Goal: Task Accomplishment & Management: Manage account settings

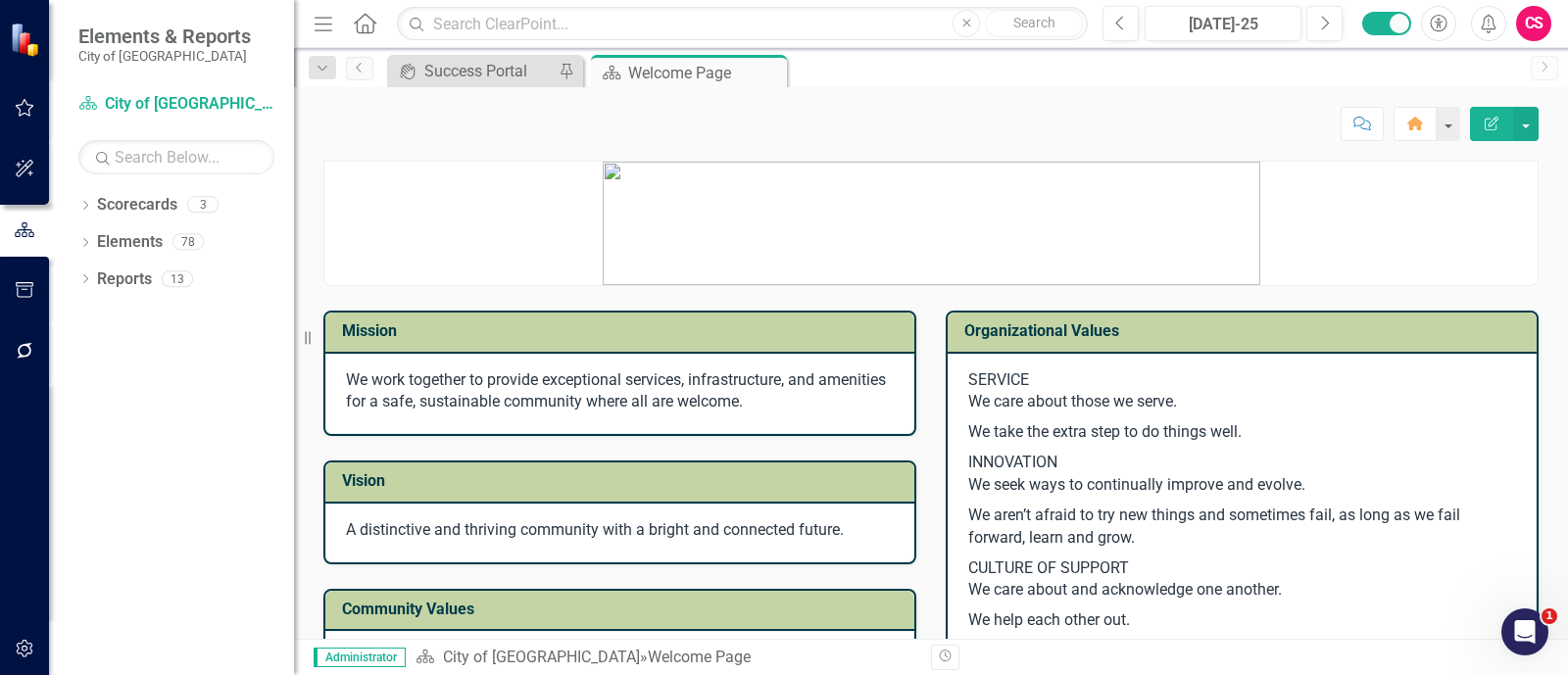
click at [28, 636] on button "button" at bounding box center [25, 649] width 44 height 41
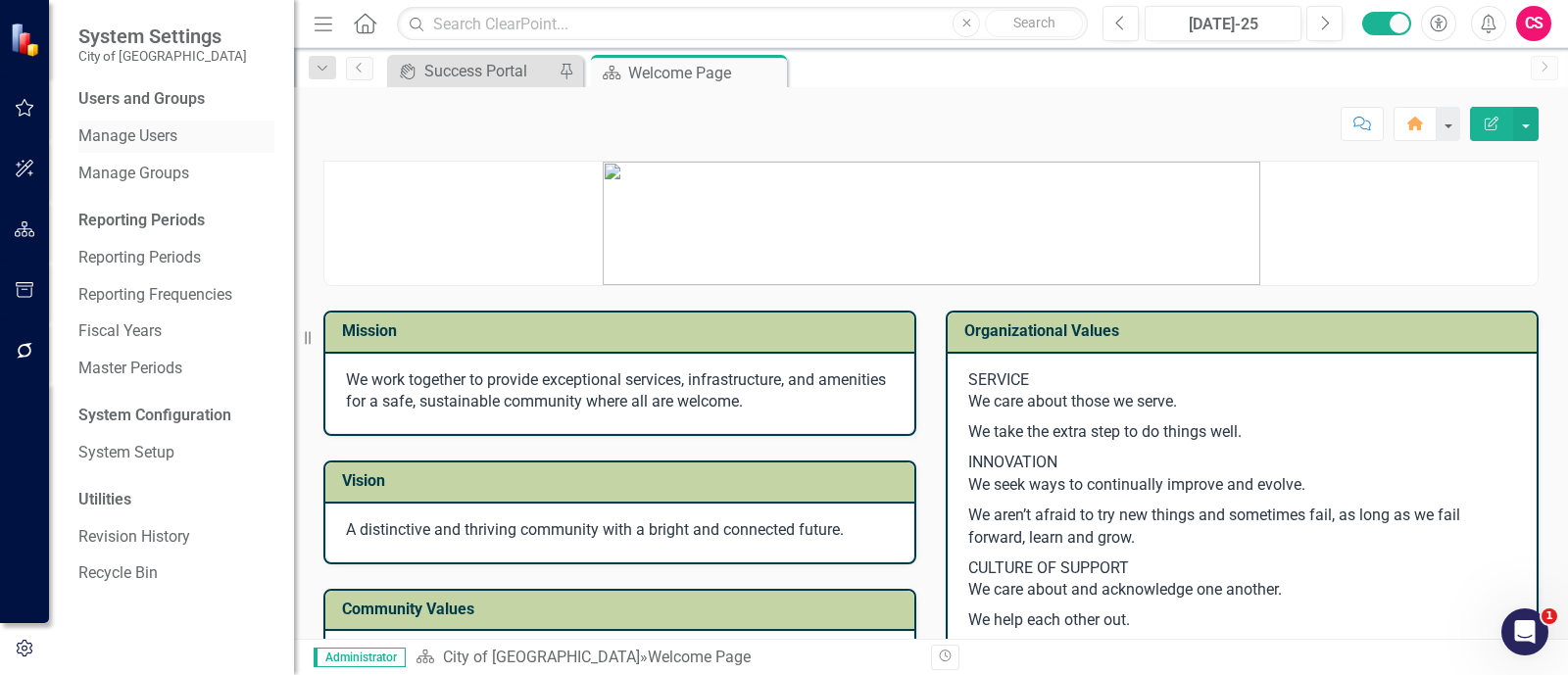
click at [144, 140] on link "Manage Users" at bounding box center [176, 136] width 196 height 23
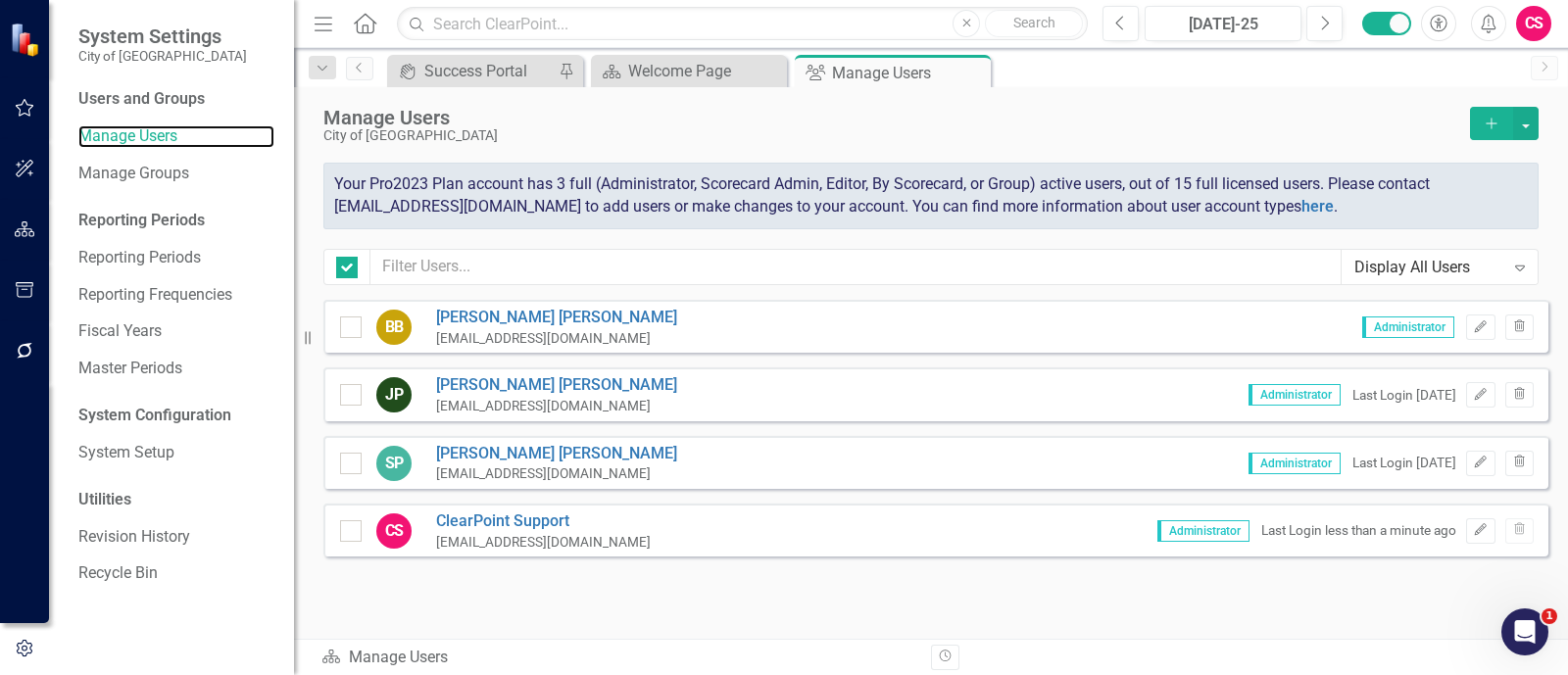
checkbox input "false"
click at [1347, 119] on div "Manage Users" at bounding box center [891, 117] width 1137 height 22
click at [1476, 316] on button "Edit" at bounding box center [1480, 328] width 29 height 26
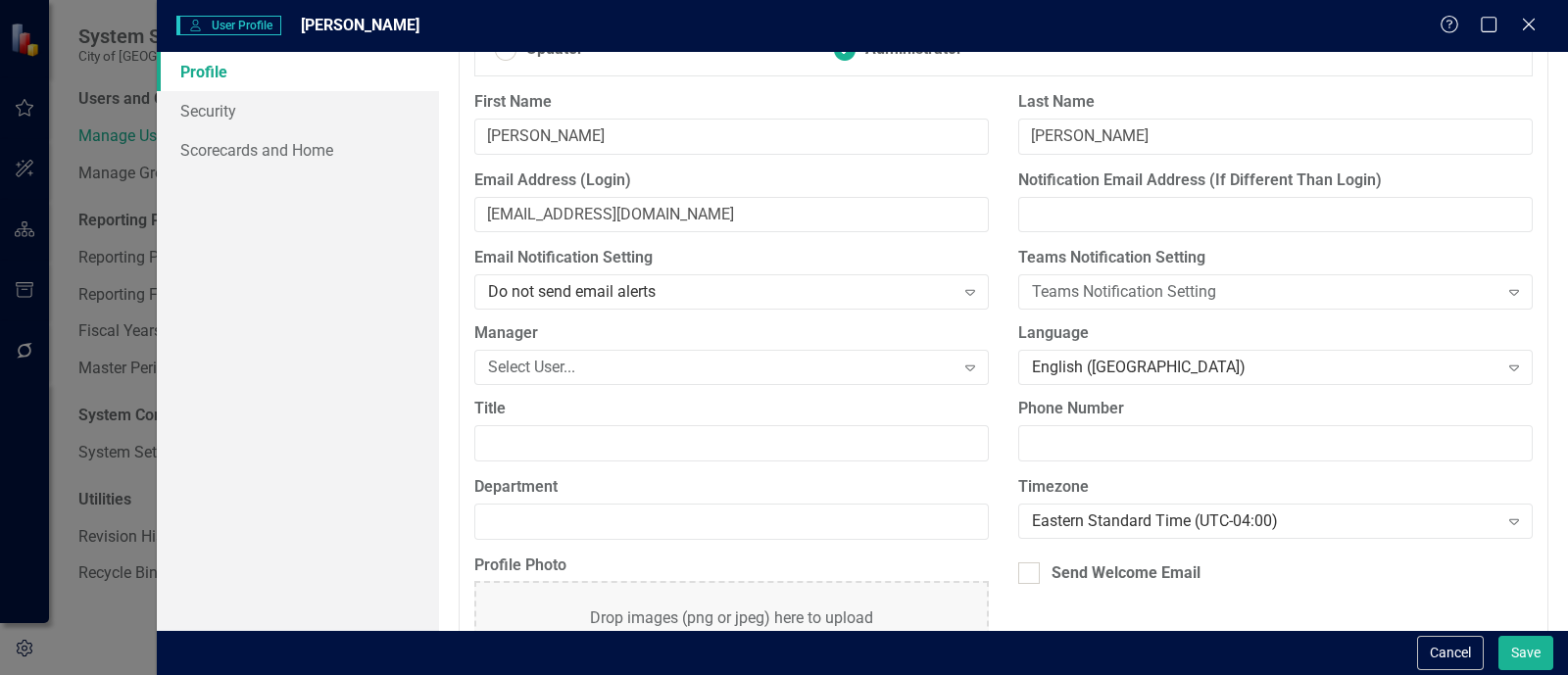
scroll to position [233, 0]
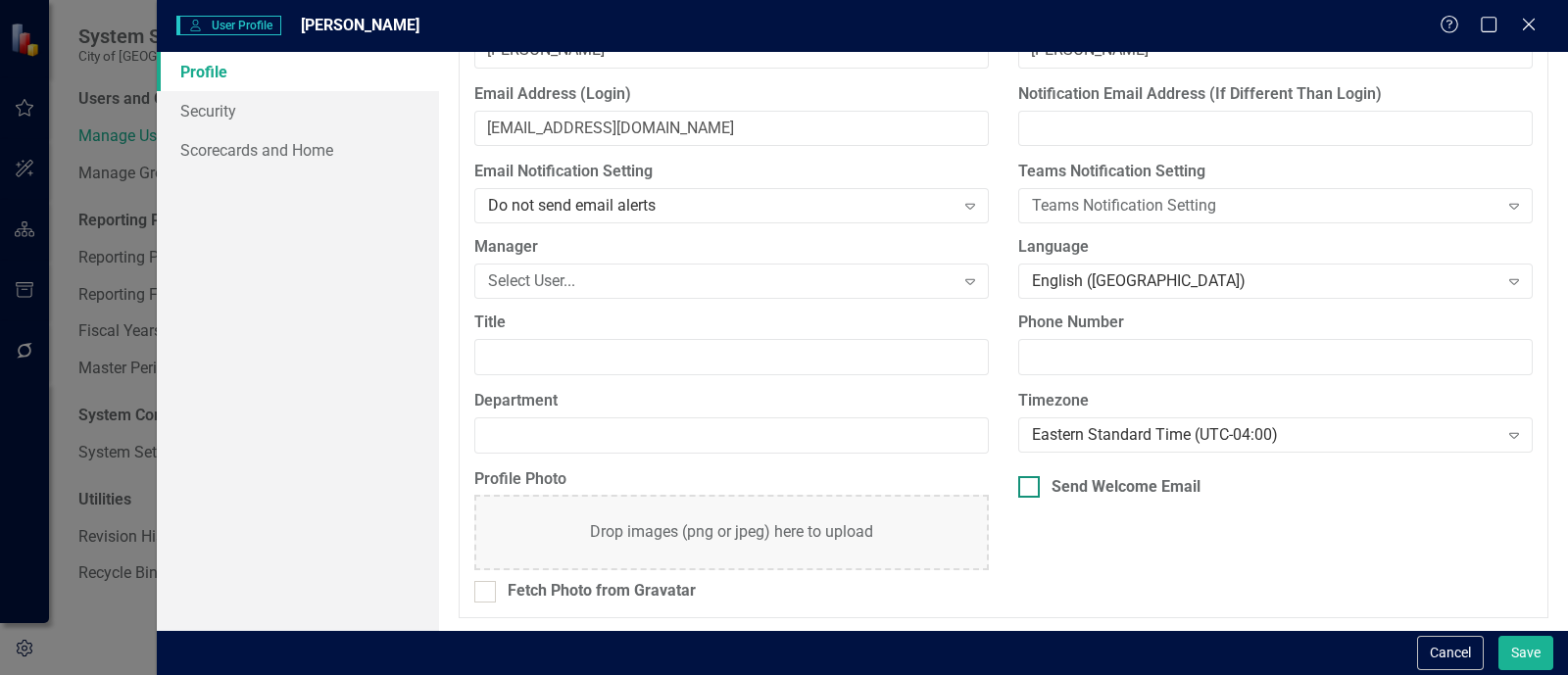
click at [1110, 484] on div "Send Welcome Email" at bounding box center [1126, 487] width 149 height 23
click at [1031, 484] on input "Send Welcome Email" at bounding box center [1024, 482] width 13 height 13
checkbox input "true"
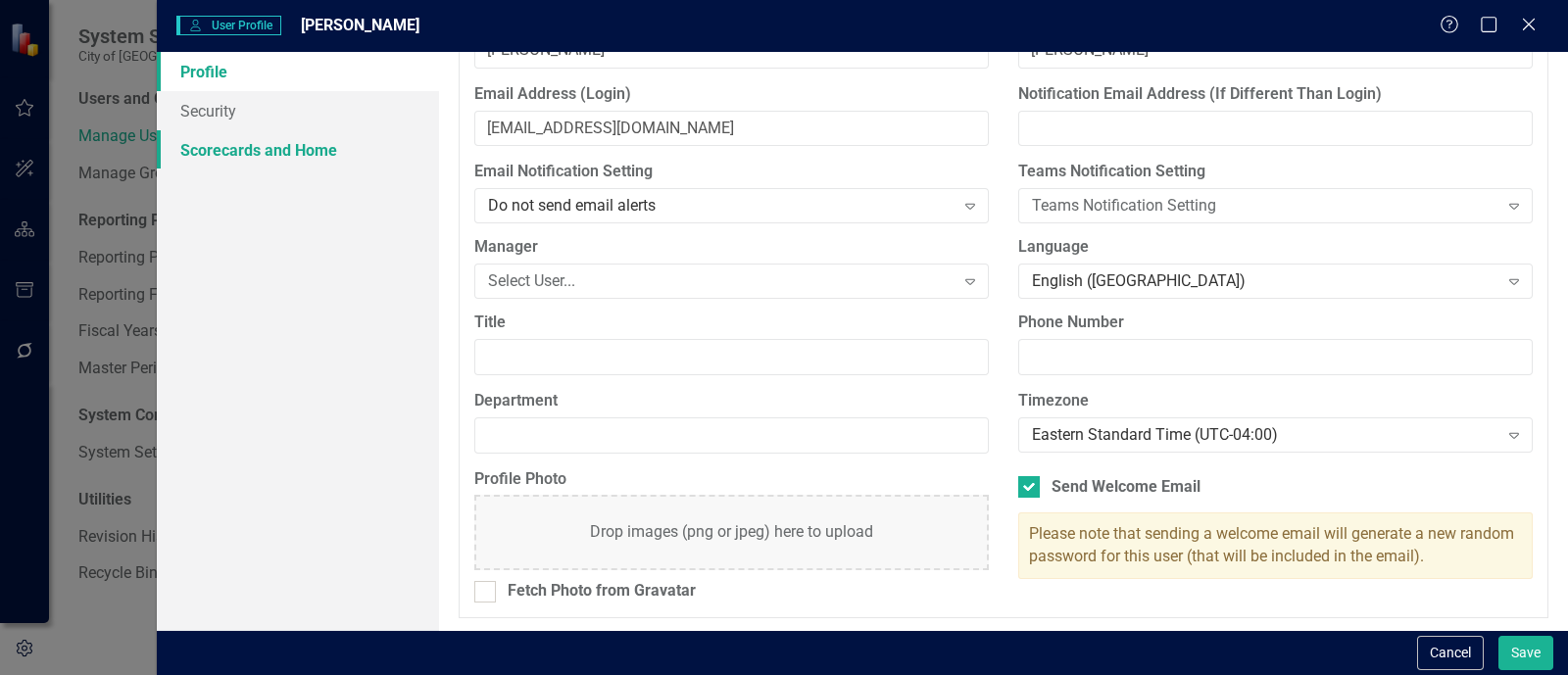
click at [402, 163] on link "Scorecards and Home" at bounding box center [298, 150] width 282 height 39
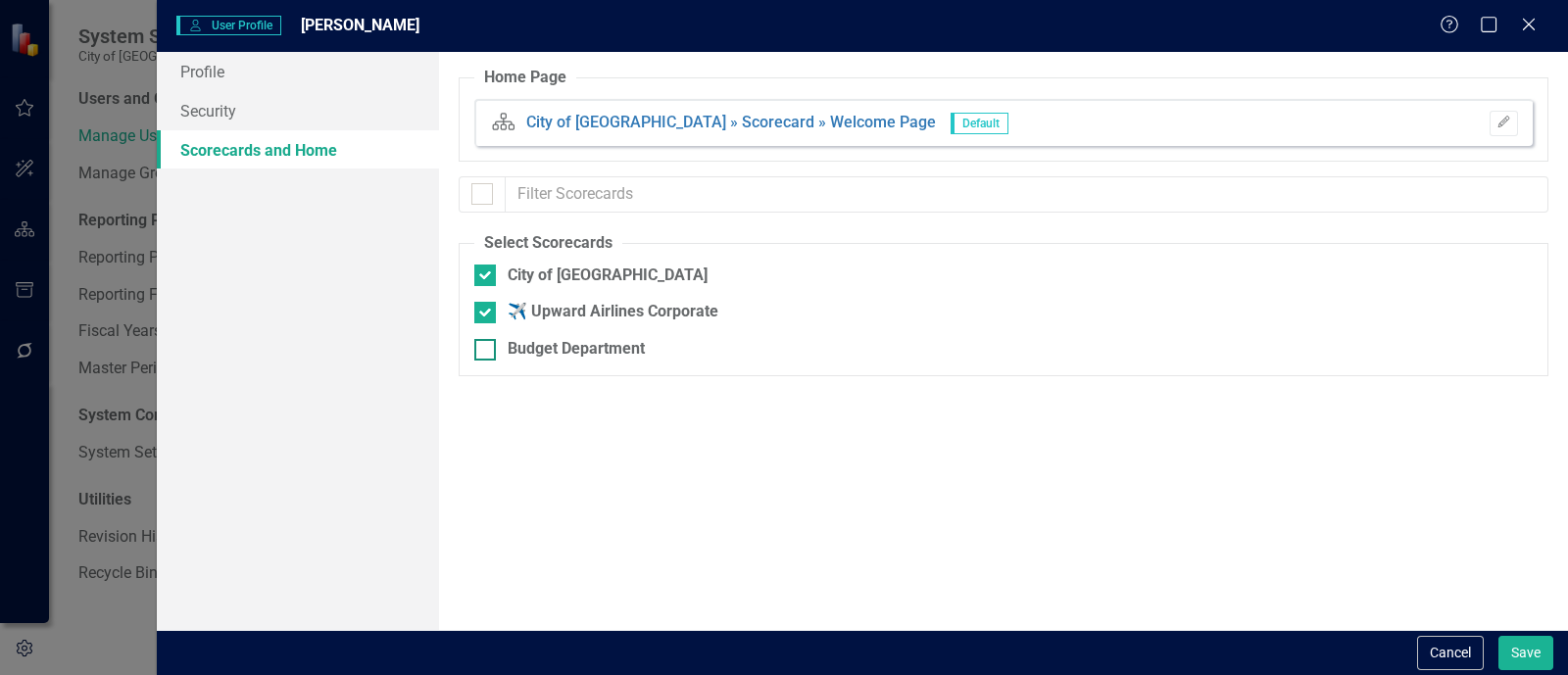
click at [588, 340] on div "Budget Department" at bounding box center [576, 348] width 137 height 23
click at [487, 340] on input "Budget Department" at bounding box center [480, 344] width 13 height 13
checkbox input "true"
click at [1502, 658] on button "Save" at bounding box center [1526, 652] width 55 height 35
